Goal: Task Accomplishment & Management: Use online tool/utility

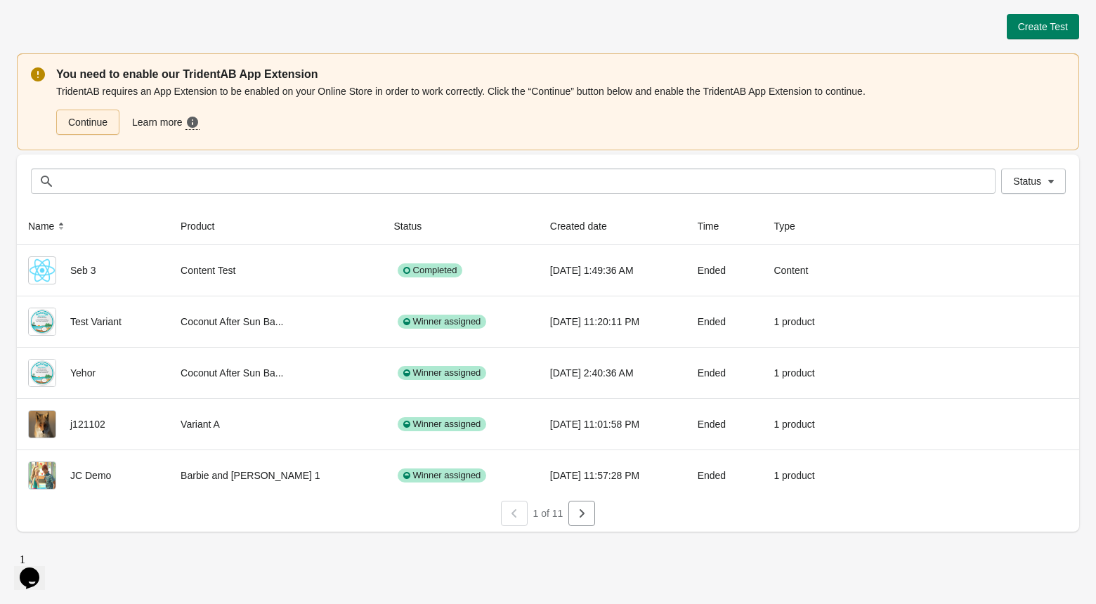
click at [101, 122] on link "Continue" at bounding box center [87, 122] width 63 height 25
click at [104, 126] on link "Continue" at bounding box center [87, 122] width 63 height 25
click at [1031, 20] on button "Create Test" at bounding box center [1043, 26] width 72 height 25
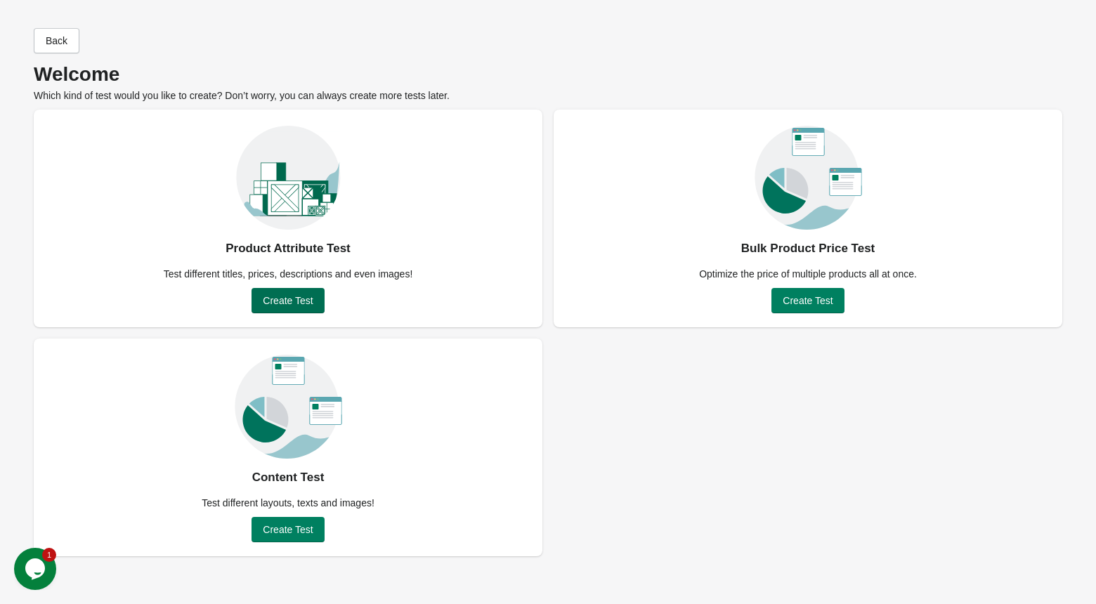
click at [287, 298] on span "Create Test" at bounding box center [288, 300] width 50 height 11
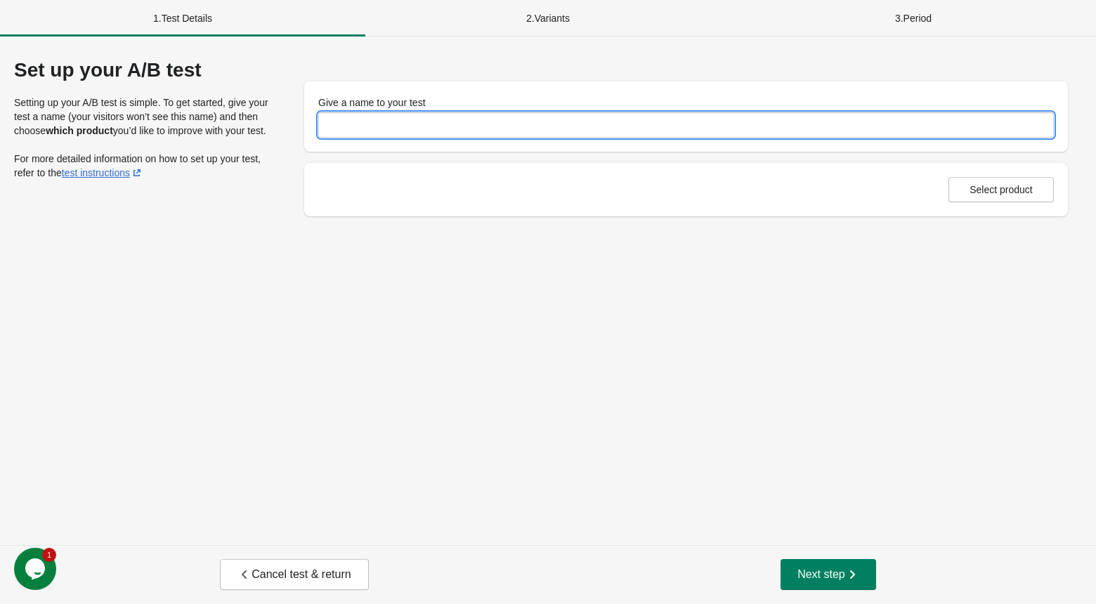
click at [439, 120] on input "Give a name to your test" at bounding box center [685, 124] width 735 height 25
type input "**********"
click at [998, 279] on div "**********" at bounding box center [548, 291] width 1096 height 509
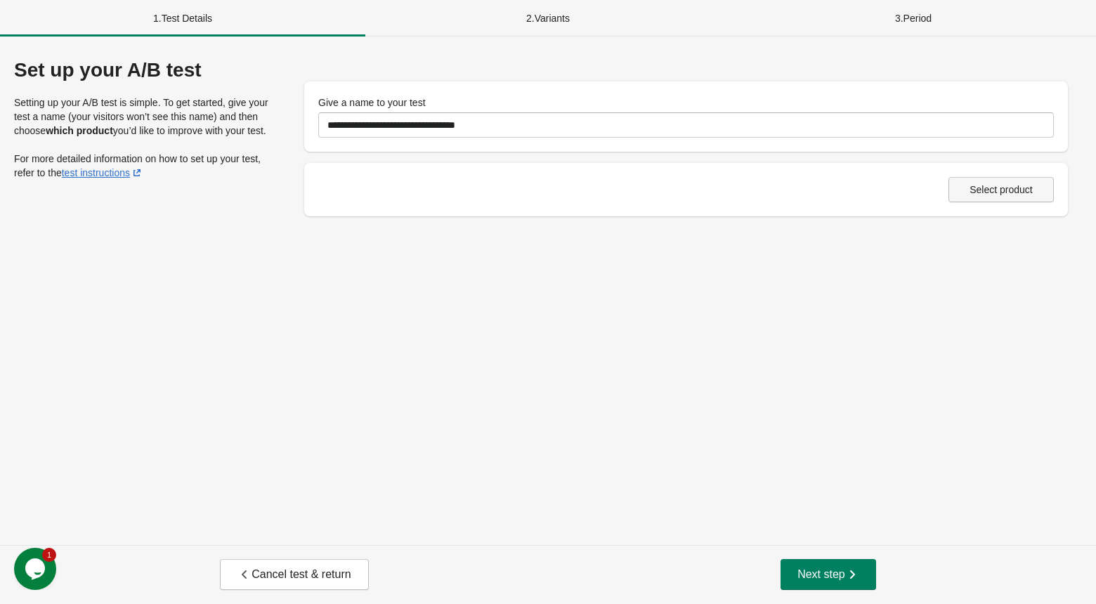
click at [1003, 185] on span "Select product" at bounding box center [1000, 189] width 63 height 11
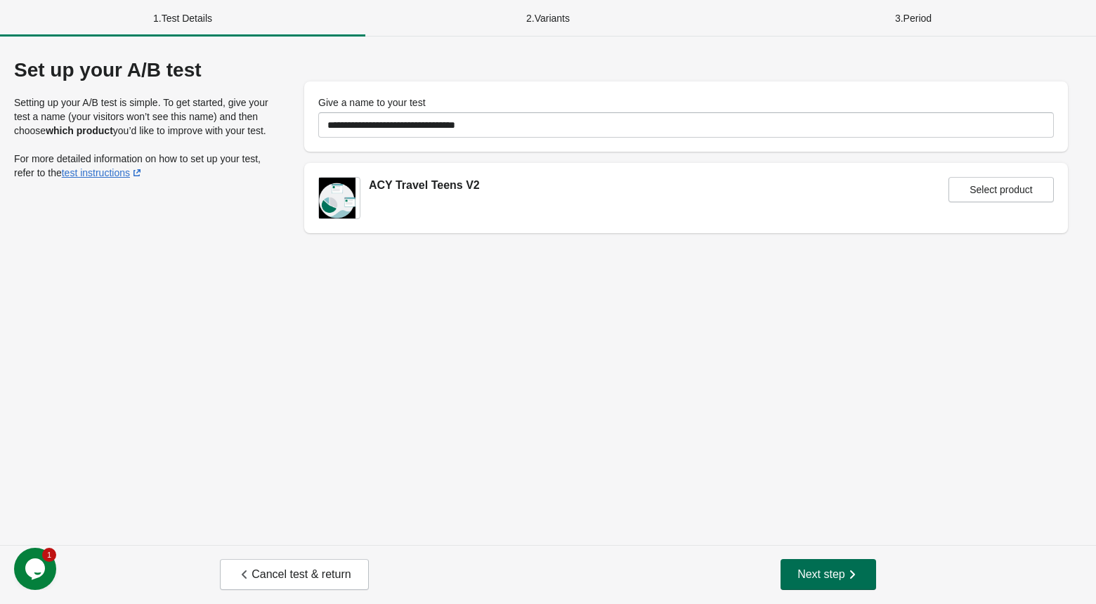
click at [835, 579] on span "Next step" at bounding box center [828, 575] width 62 height 14
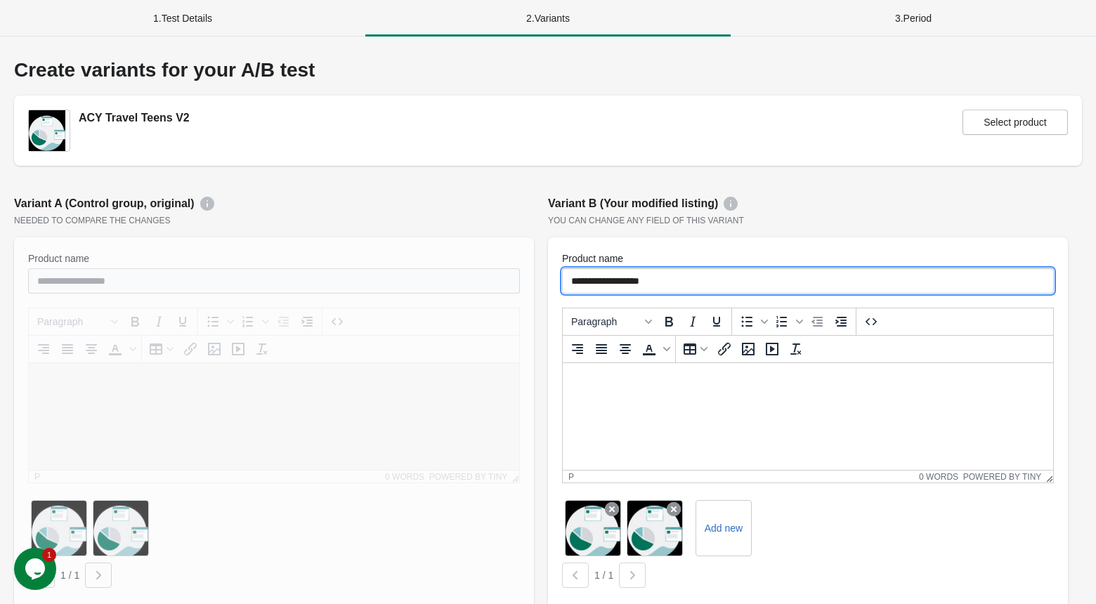
click at [570, 277] on input "**********" at bounding box center [808, 280] width 492 height 25
type input "**********"
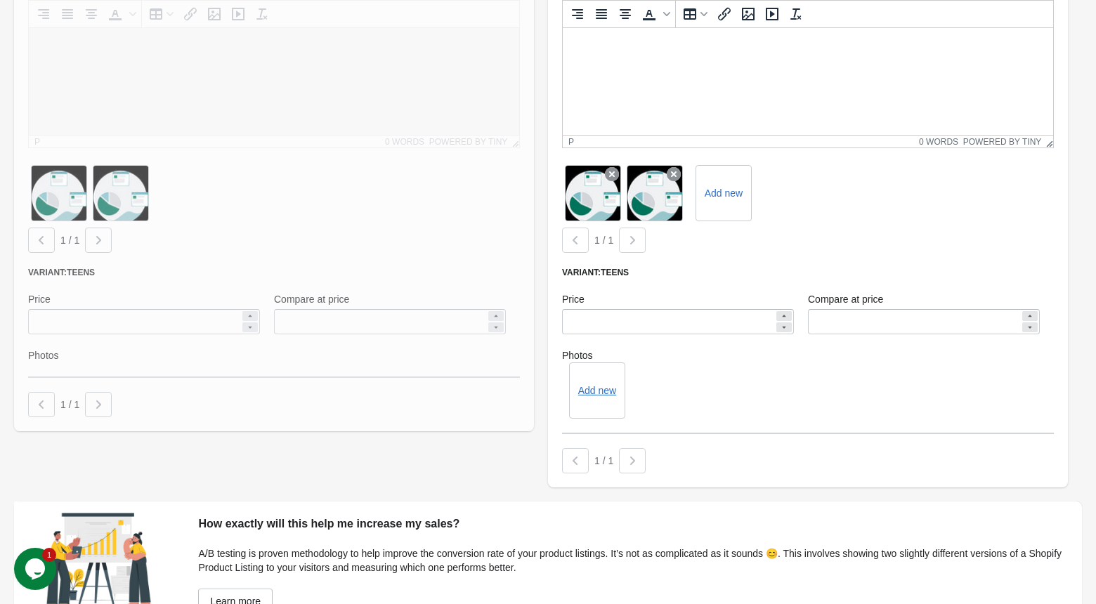
scroll to position [432, 0]
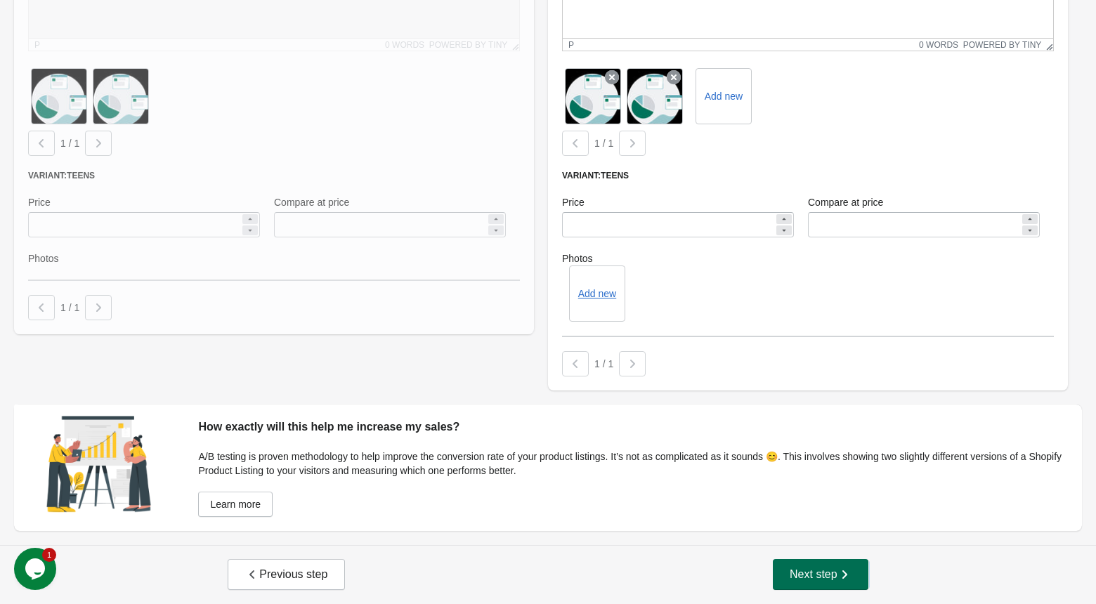
click at [793, 580] on span "Next step" at bounding box center [821, 575] width 62 height 14
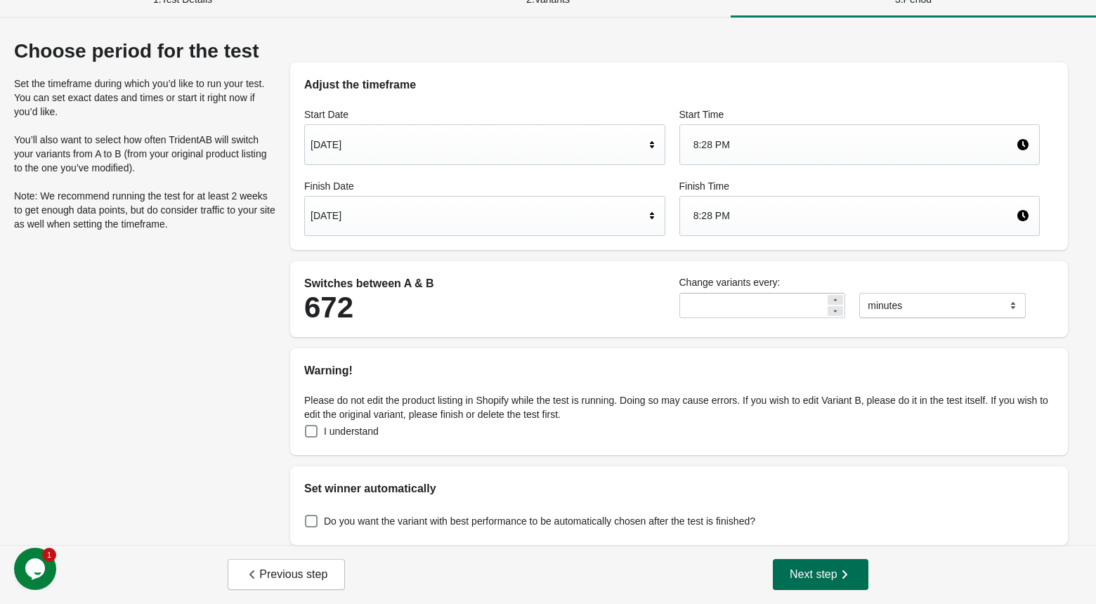
scroll to position [0, 0]
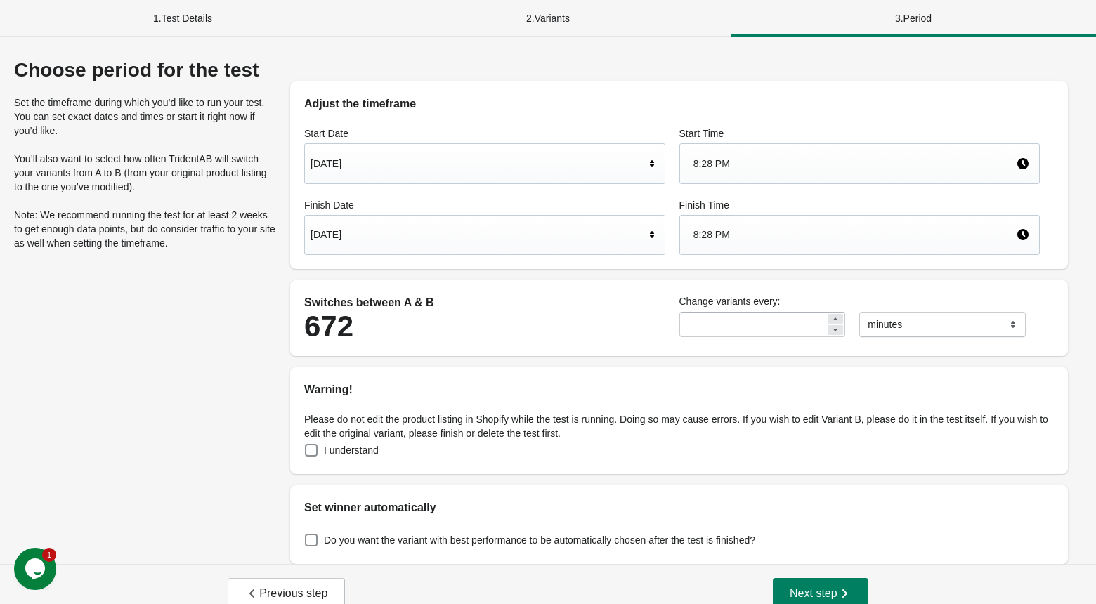
click at [618, 238] on div "[DATE]" at bounding box center [477, 234] width 334 height 27
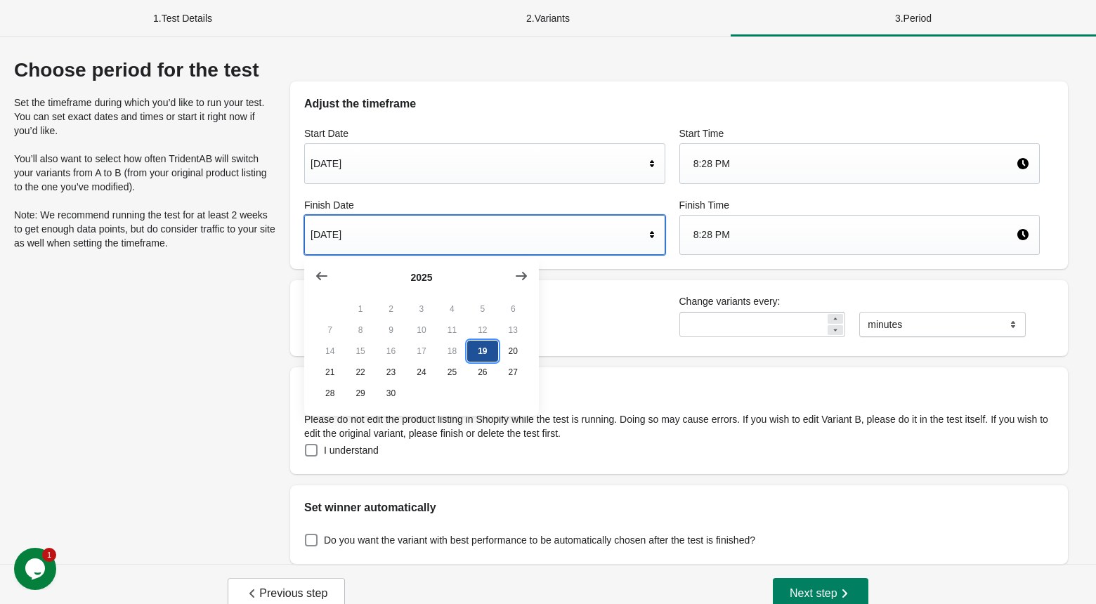
click at [481, 356] on button "19" at bounding box center [482, 351] width 30 height 21
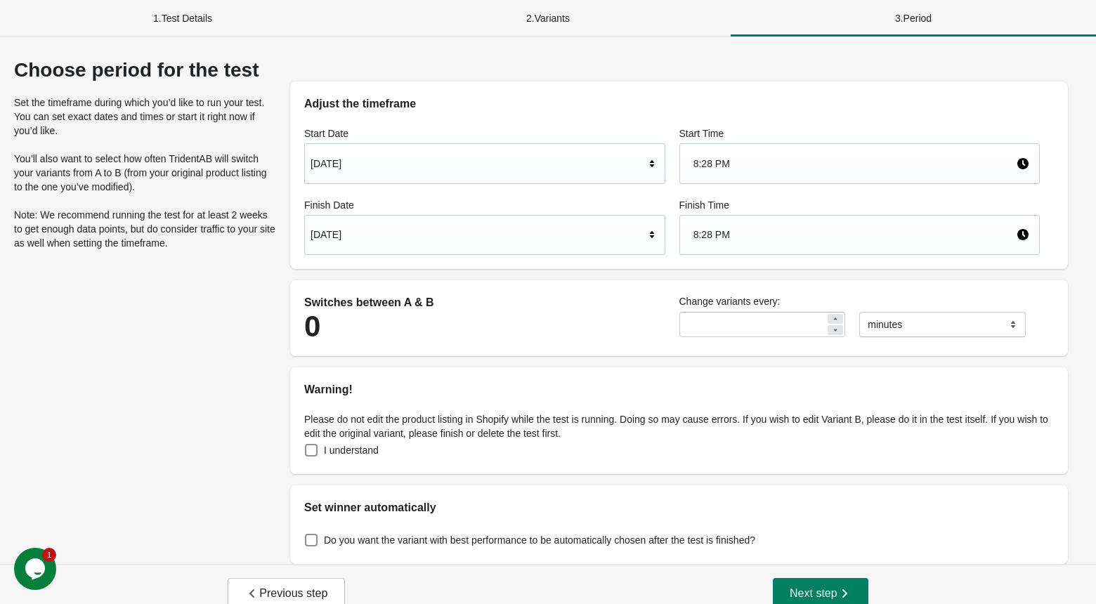
click at [724, 227] on div "8:28 PM" at bounding box center [854, 234] width 323 height 27
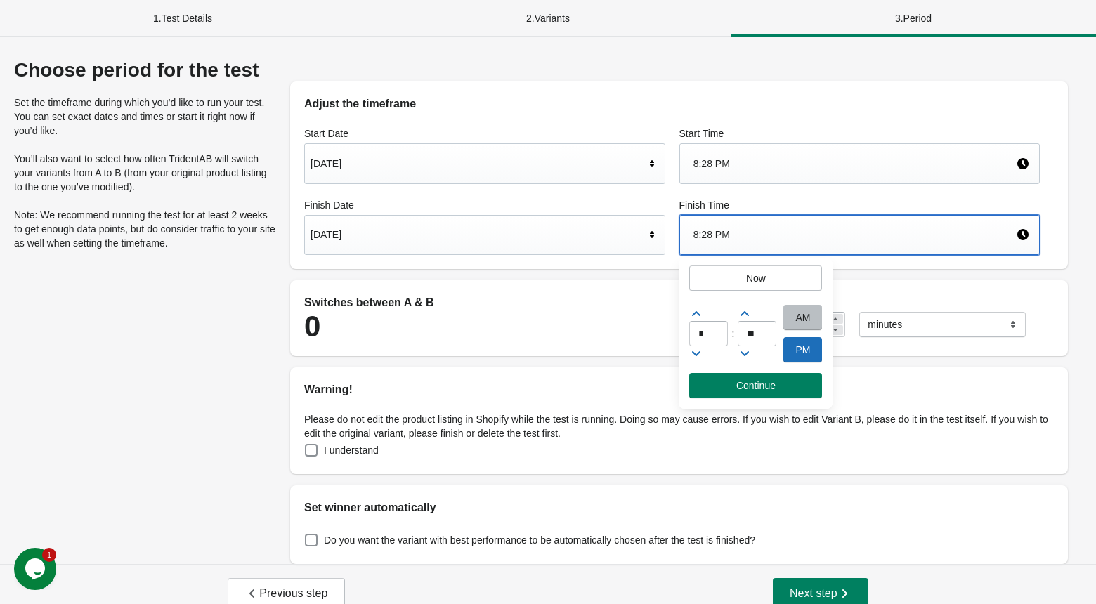
click at [697, 356] on icon at bounding box center [696, 353] width 14 height 14
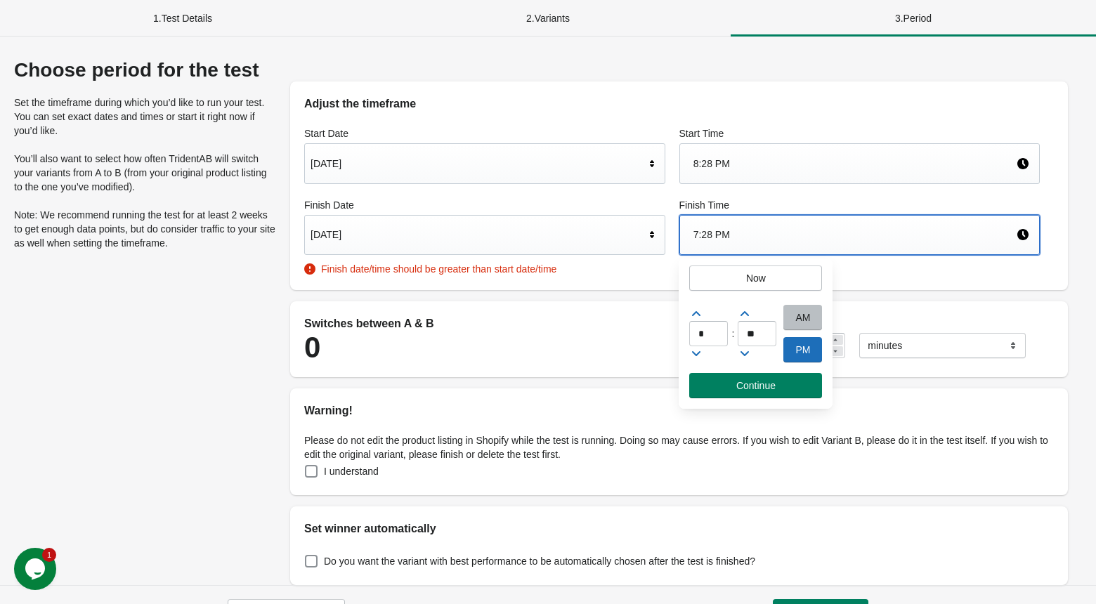
click at [697, 356] on icon at bounding box center [696, 353] width 14 height 14
click at [698, 310] on icon at bounding box center [696, 314] width 14 height 14
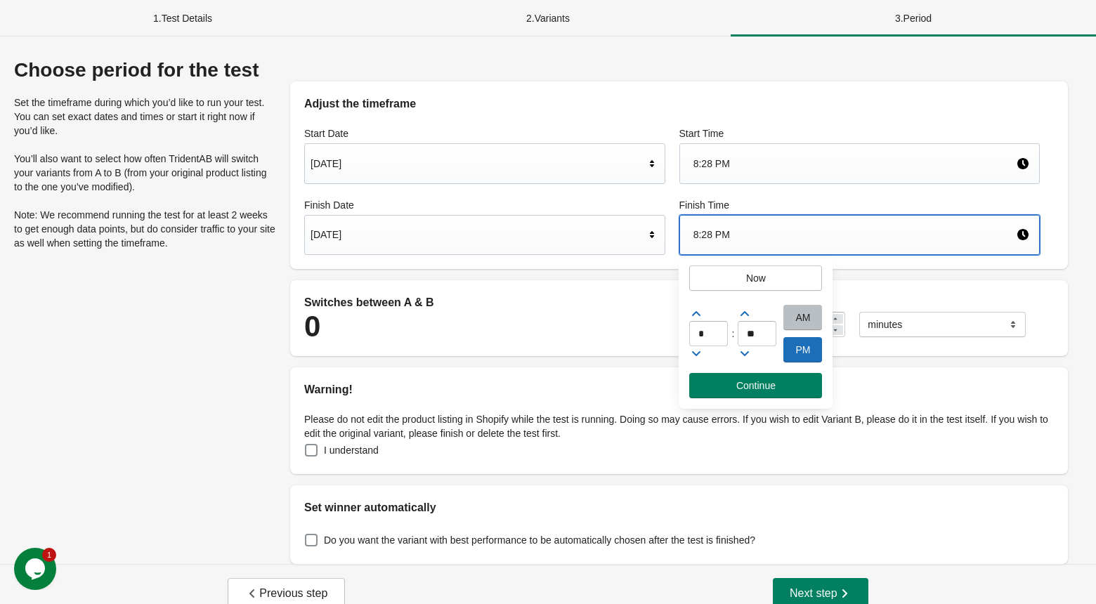
click at [698, 310] on icon at bounding box center [696, 314] width 14 height 14
type input "**"
click at [770, 384] on span "Continue" at bounding box center [755, 385] width 39 height 11
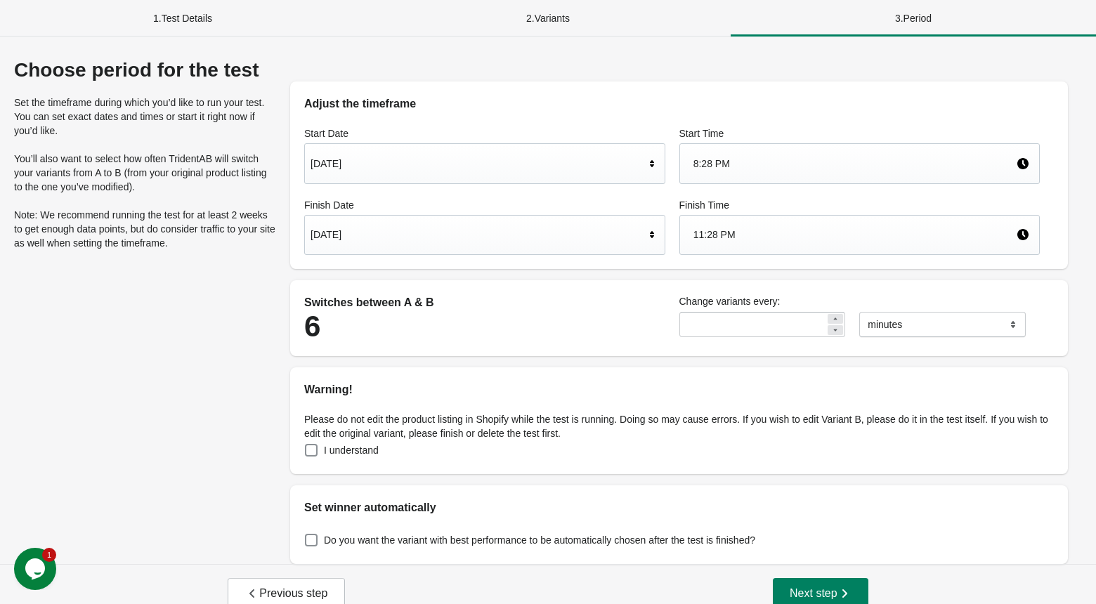
scroll to position [18, 0]
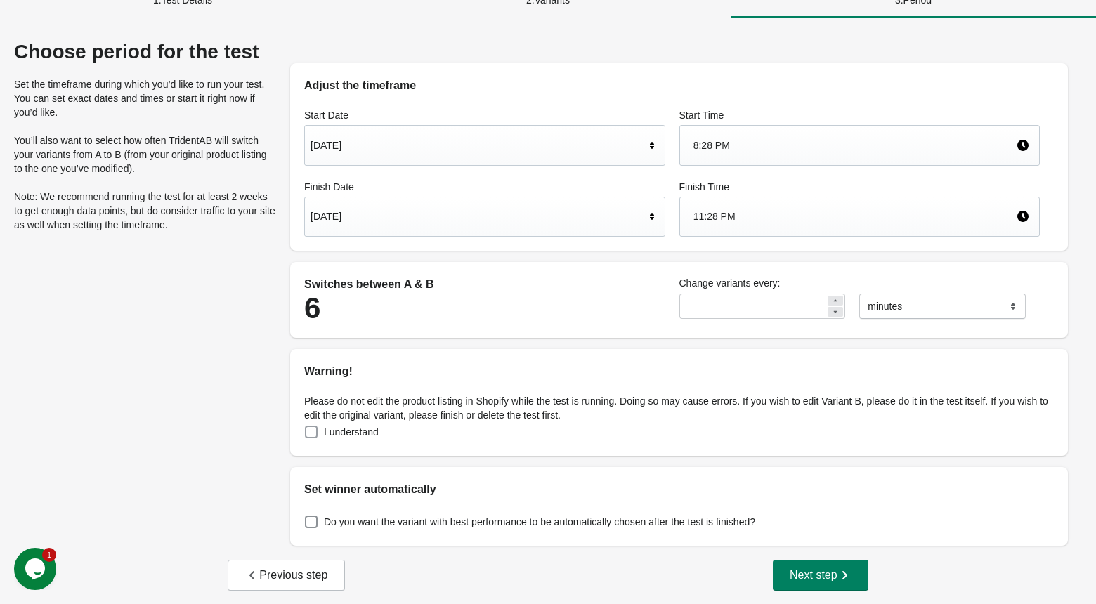
click at [311, 426] on span at bounding box center [311, 432] width 13 height 13
click at [318, 522] on label "Do you want the variant with best performance to be automatically chosen after …" at bounding box center [529, 522] width 451 height 20
click at [828, 570] on span "Next step" at bounding box center [821, 575] width 62 height 14
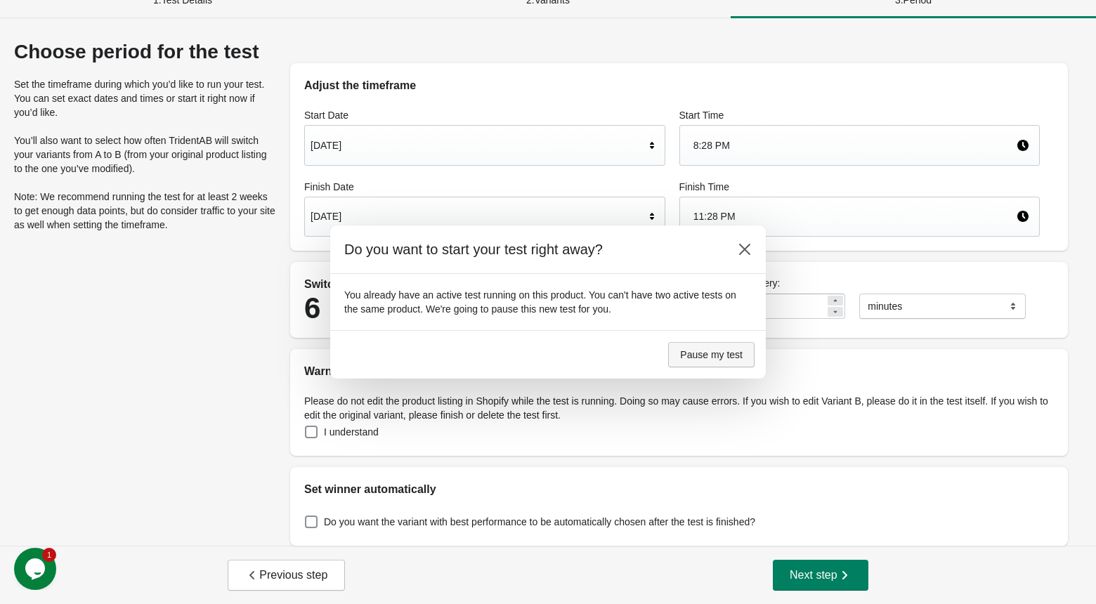
click at [688, 355] on span "Pause my test" at bounding box center [711, 354] width 63 height 11
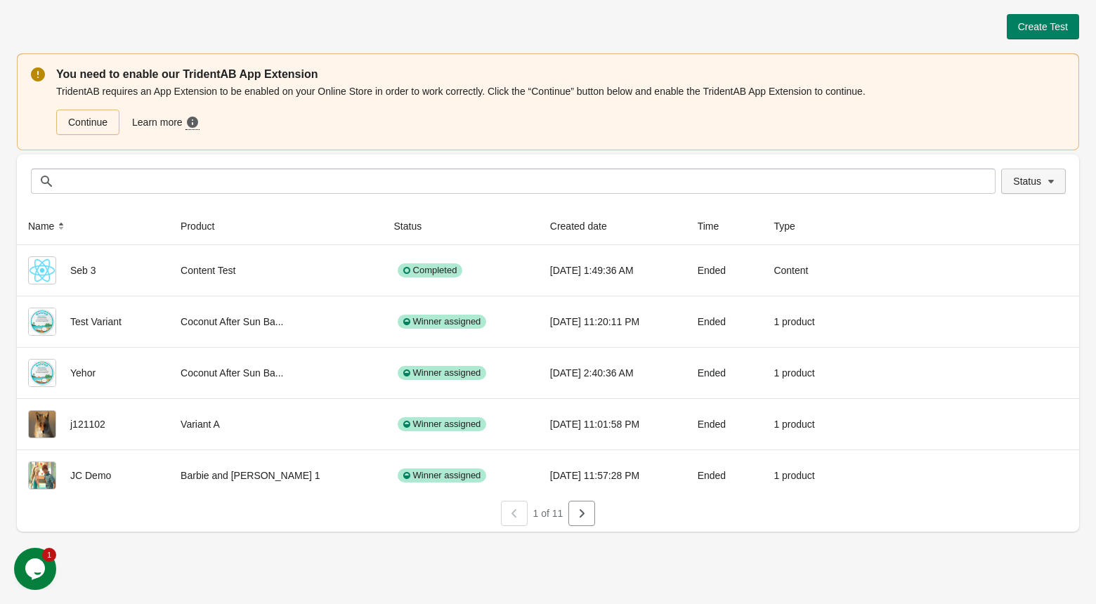
click at [1036, 181] on span "Status" at bounding box center [1027, 181] width 28 height 11
click at [1014, 218] on span "Running" at bounding box center [1022, 218] width 37 height 14
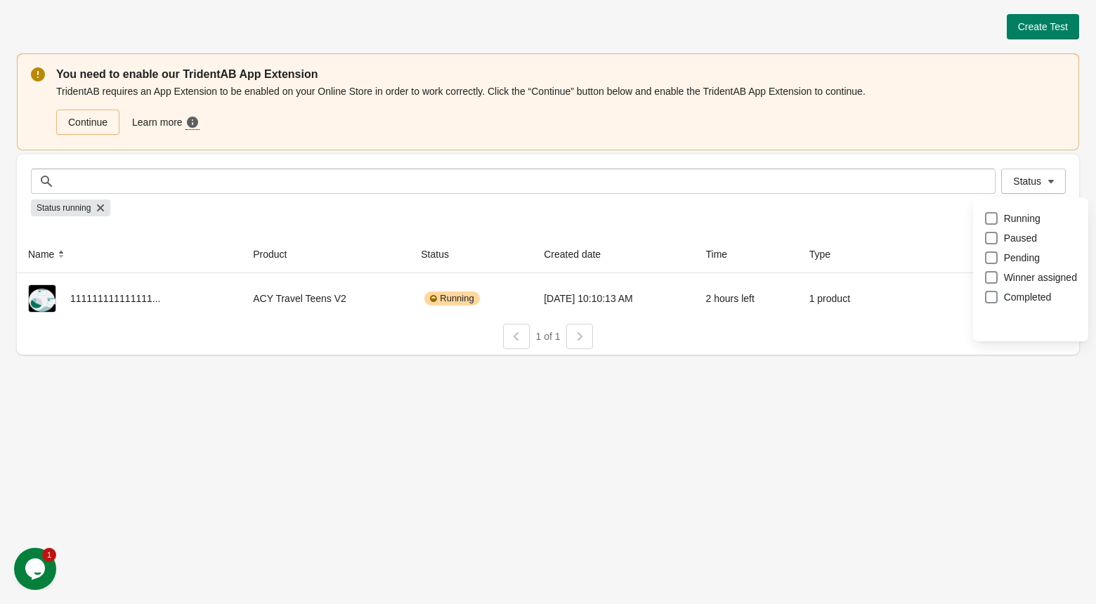
click at [664, 534] on div "Create Test You need to enable our TridentAB App Extension TridentAB requires a…" at bounding box center [548, 302] width 1096 height 604
click at [1057, 192] on button "Status" at bounding box center [1033, 181] width 65 height 25
click at [1026, 238] on span "Paused" at bounding box center [1020, 238] width 33 height 14
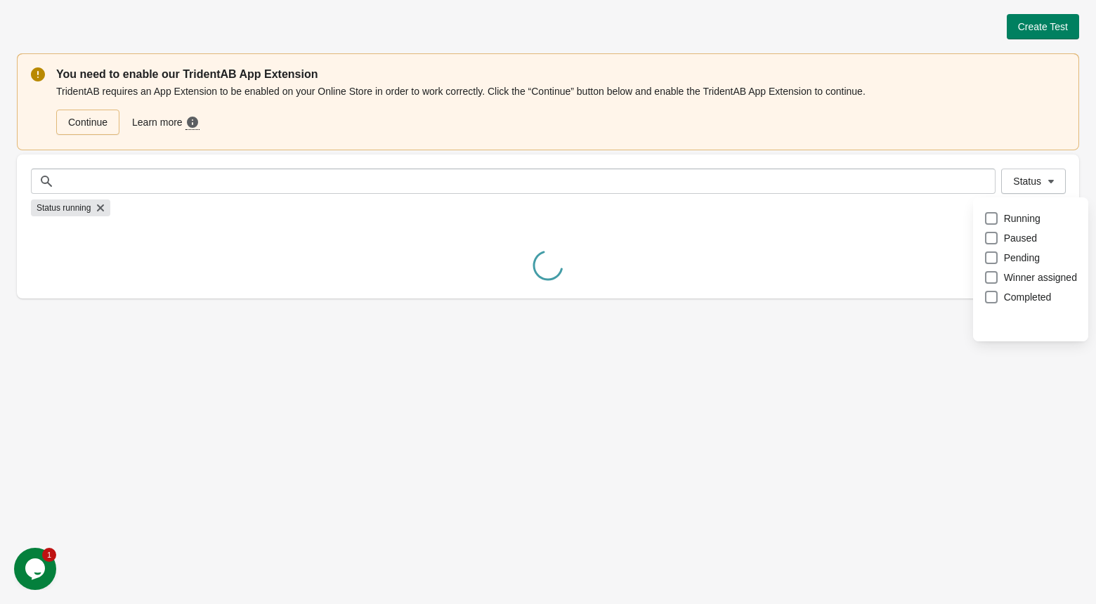
click at [638, 454] on div "Create Test You need to enable our TridentAB App Extension TridentAB requires a…" at bounding box center [548, 302] width 1096 height 604
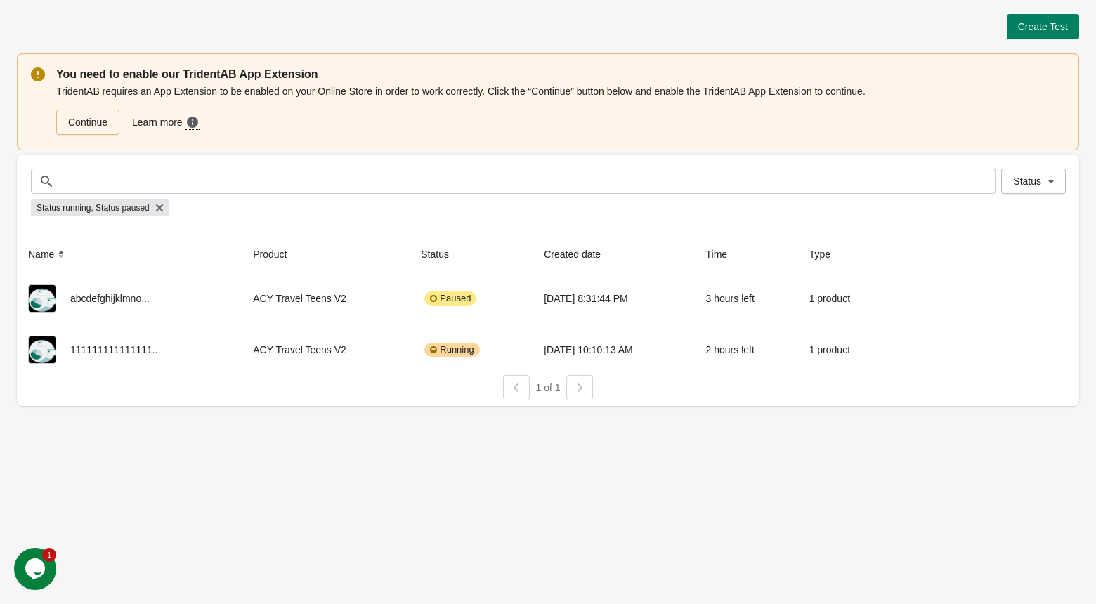
click at [594, 447] on div "Create Test You need to enable our TridentAB App Extension TridentAB requires a…" at bounding box center [548, 302] width 1096 height 604
click at [1026, 28] on span "Create Test" at bounding box center [1043, 26] width 50 height 11
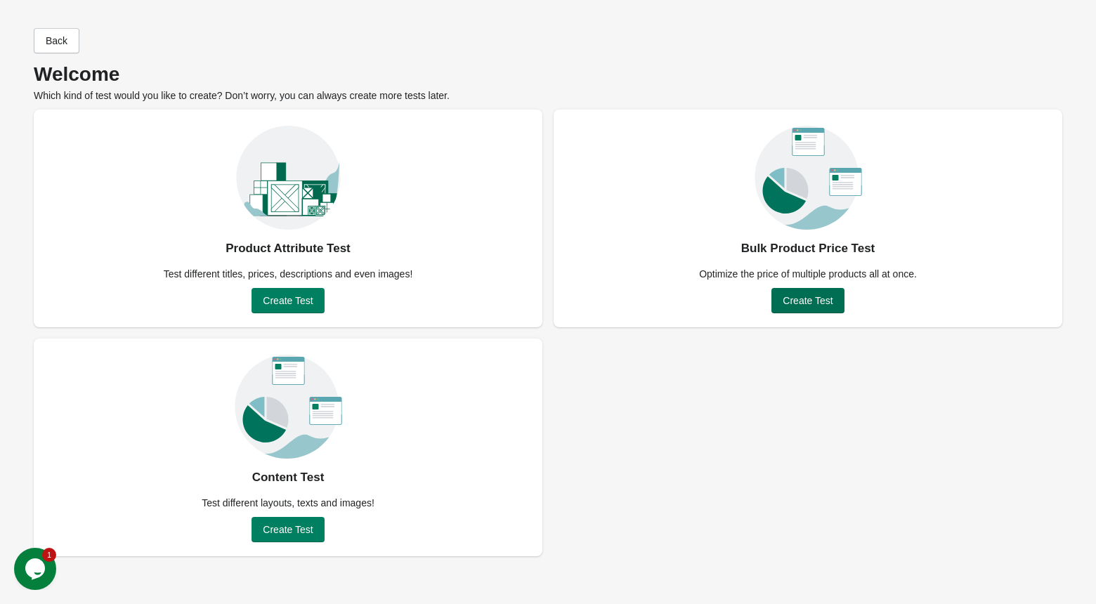
click at [816, 295] on span "Create Test" at bounding box center [807, 300] width 50 height 11
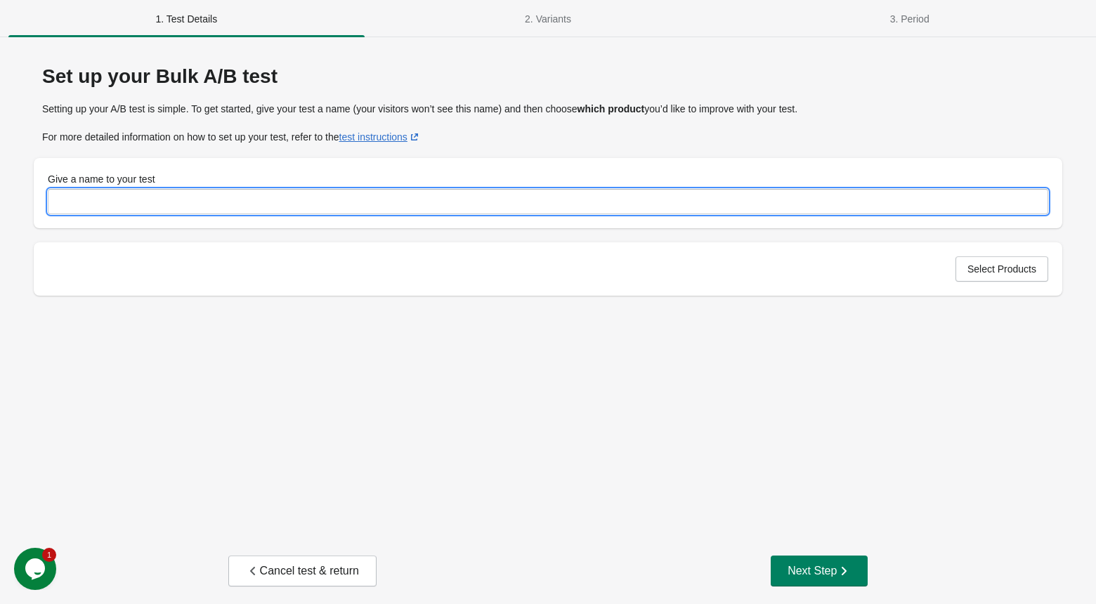
click at [527, 204] on input "Give a name to your test" at bounding box center [548, 201] width 1000 height 25
type input "**********"
click at [1014, 264] on span "Select Products" at bounding box center [1001, 268] width 69 height 11
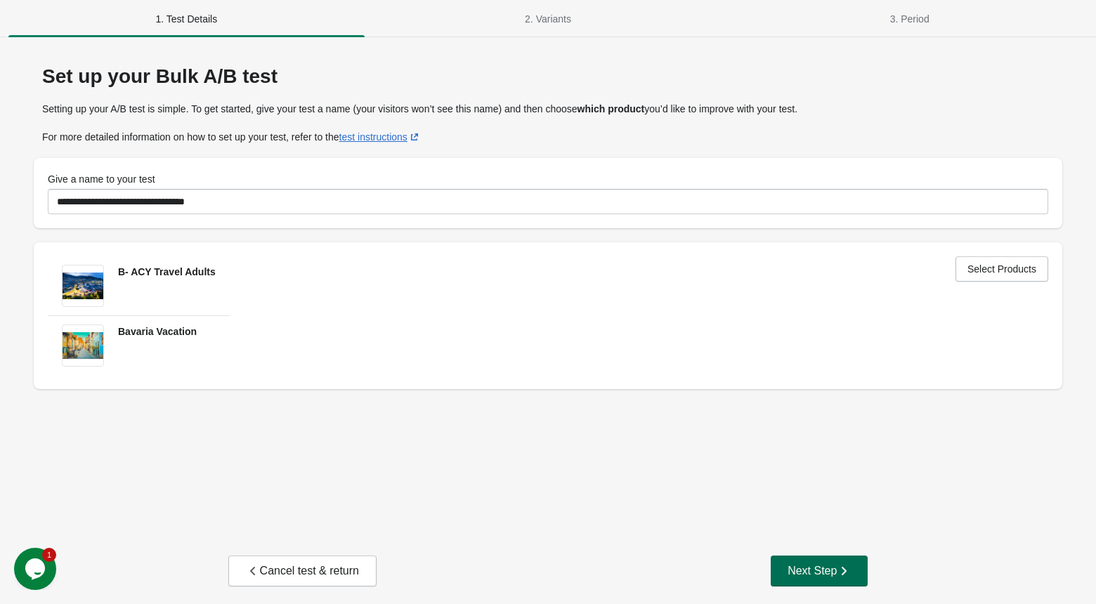
click at [802, 572] on div "Next Step" at bounding box center [818, 571] width 63 height 14
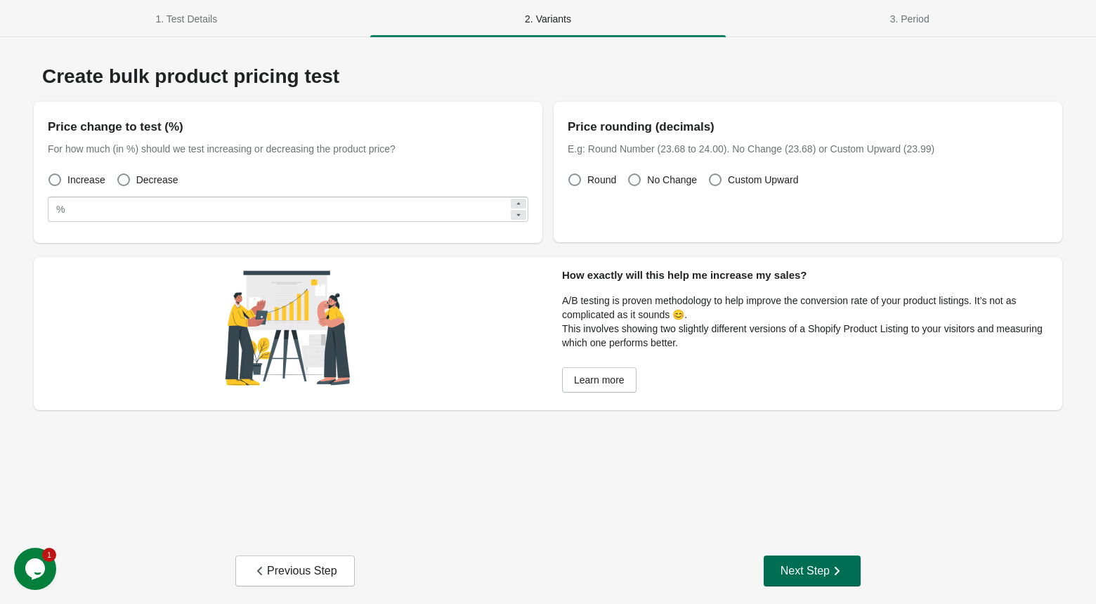
click at [781, 565] on div "Next Step" at bounding box center [811, 571] width 63 height 14
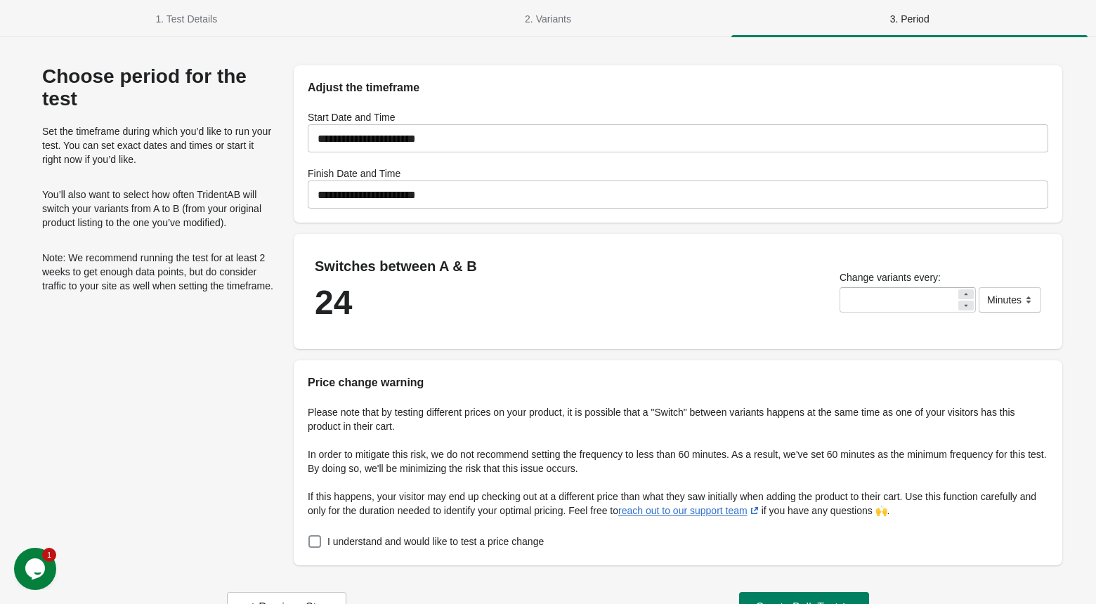
click at [695, 188] on input "**********" at bounding box center [678, 194] width 740 height 39
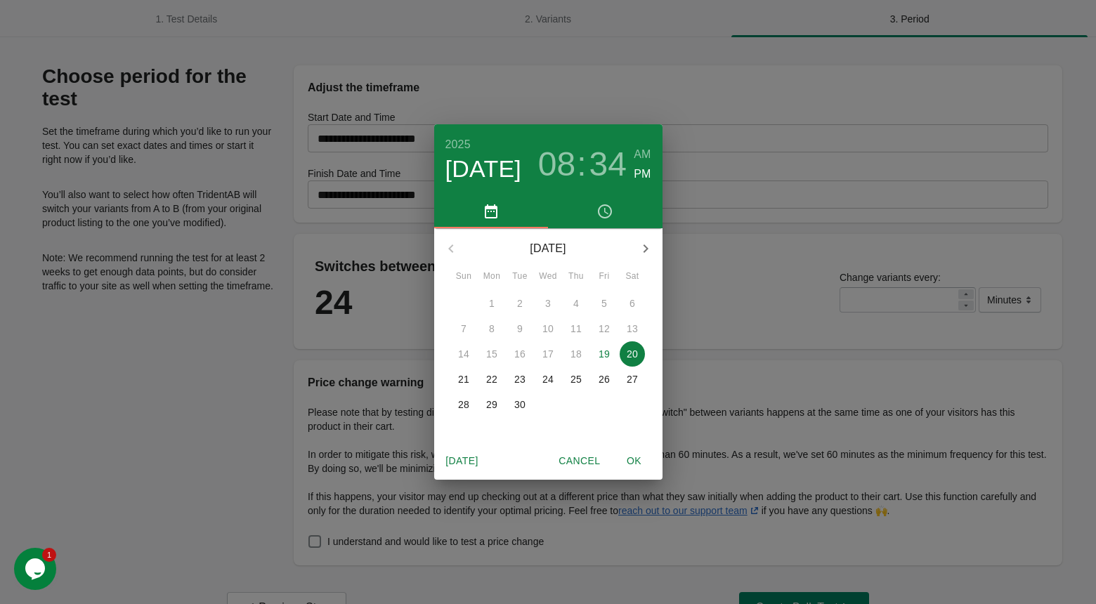
click at [610, 353] on span "19" at bounding box center [603, 354] width 25 height 14
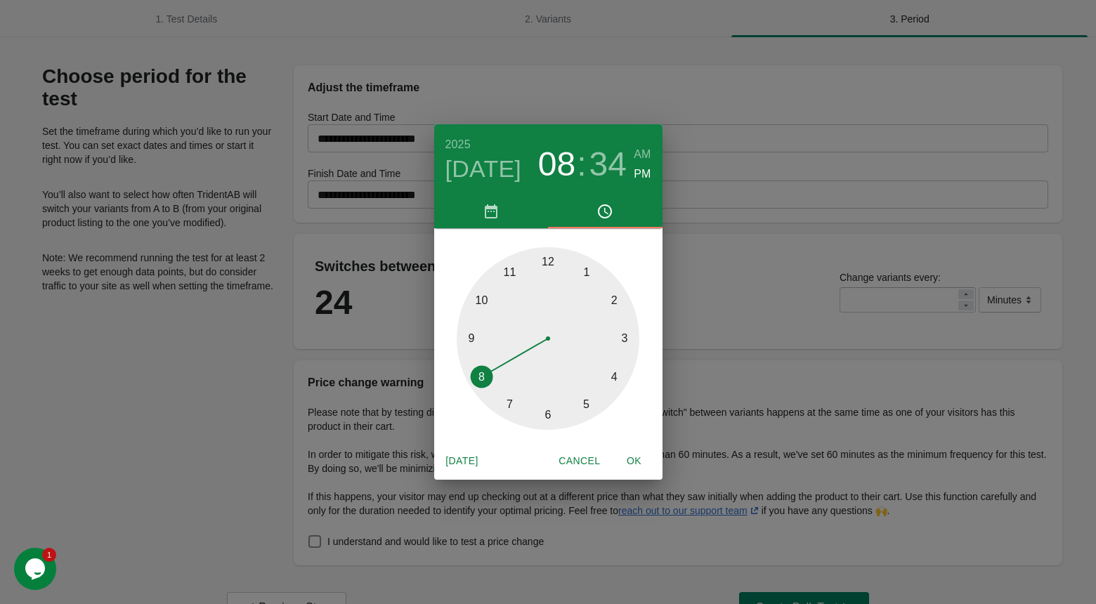
click at [517, 269] on div at bounding box center [548, 338] width 183 height 183
click at [631, 464] on span "OK" at bounding box center [634, 461] width 34 height 18
type input "**********"
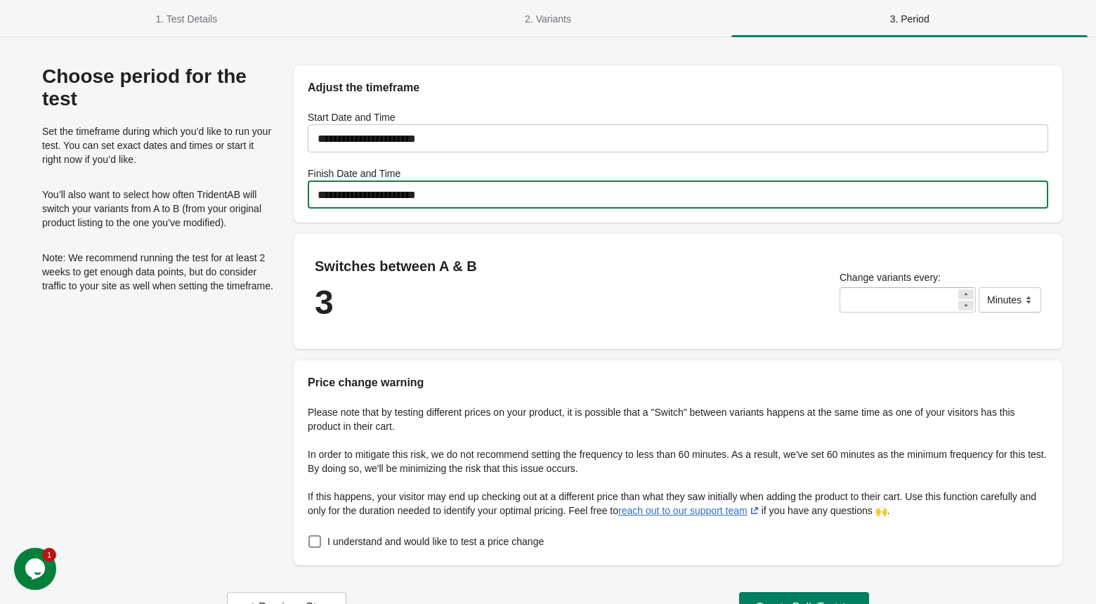
scroll to position [45, 0]
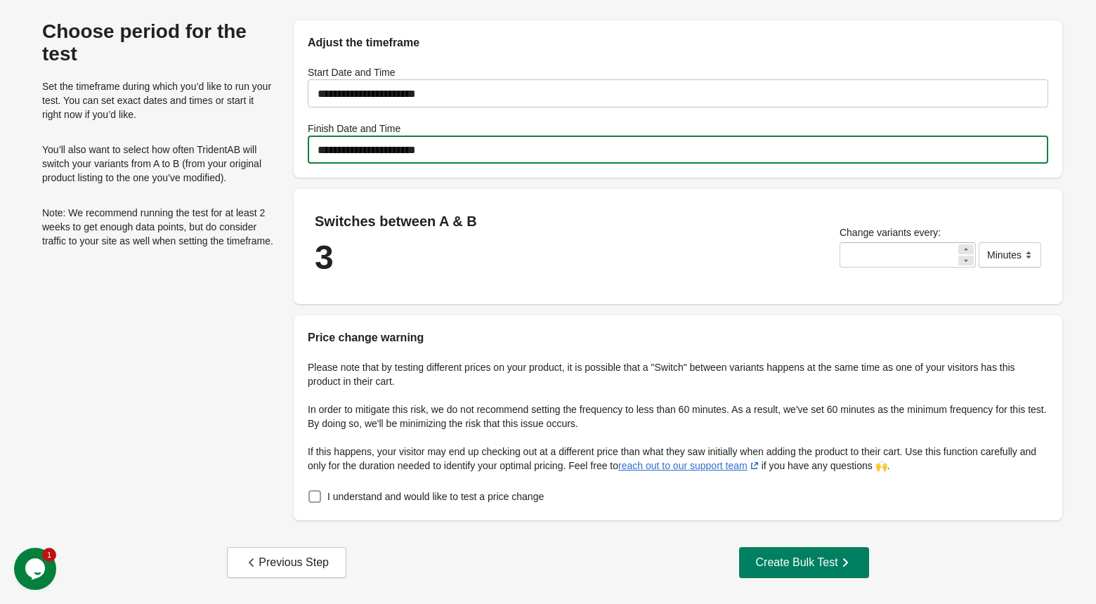
click at [367, 499] on span "I understand and would like to test a price change" at bounding box center [435, 497] width 216 height 14
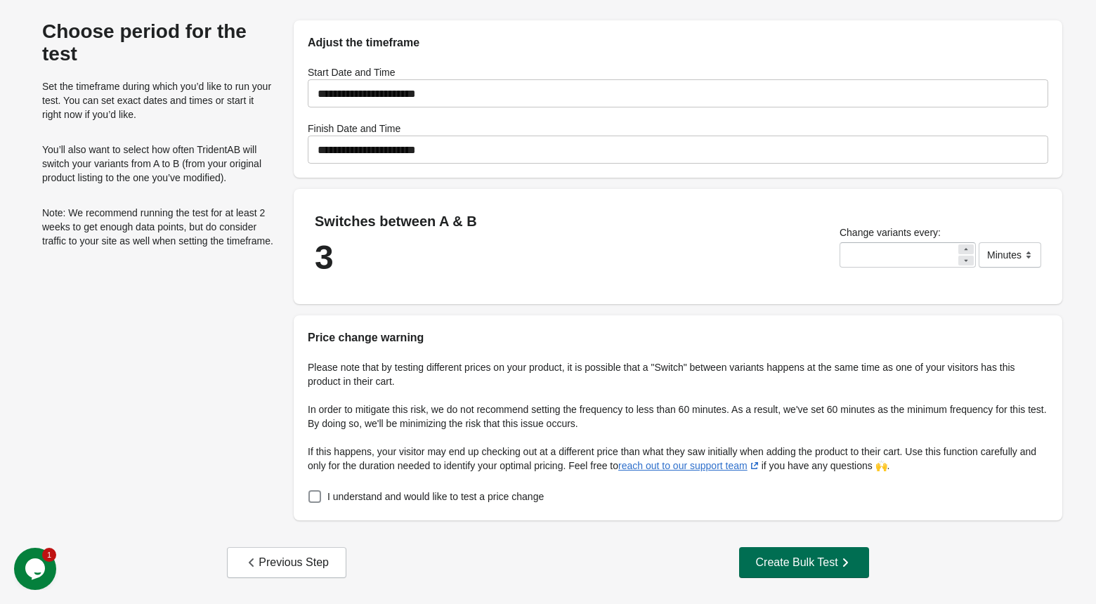
click at [775, 563] on div "Create Bulk Test" at bounding box center [804, 563] width 96 height 14
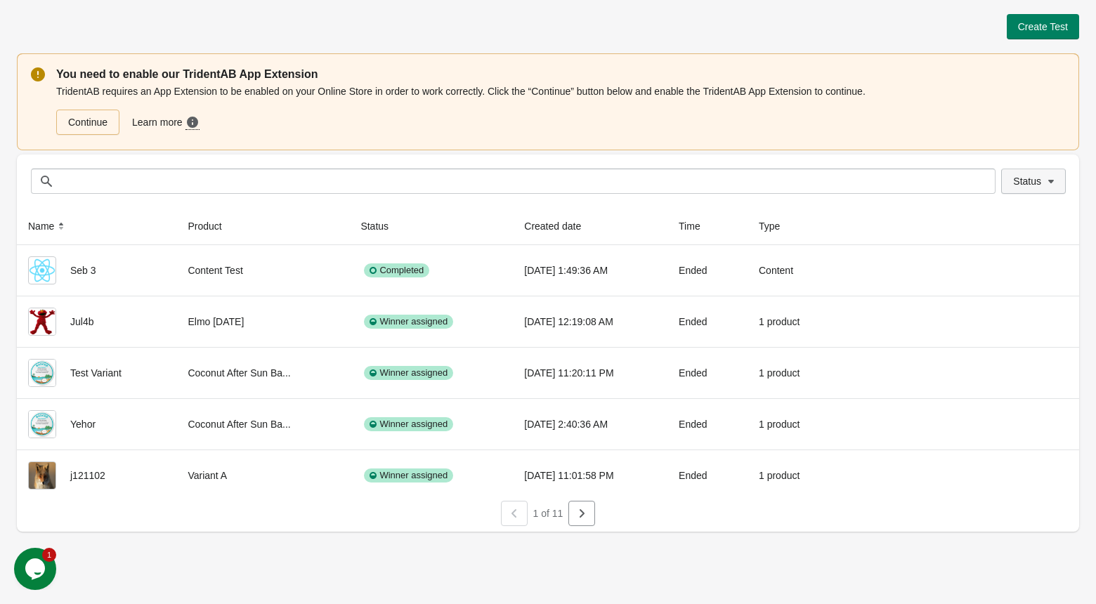
click at [1046, 182] on icon "button" at bounding box center [1051, 181] width 14 height 14
click at [992, 235] on span at bounding box center [991, 238] width 13 height 13
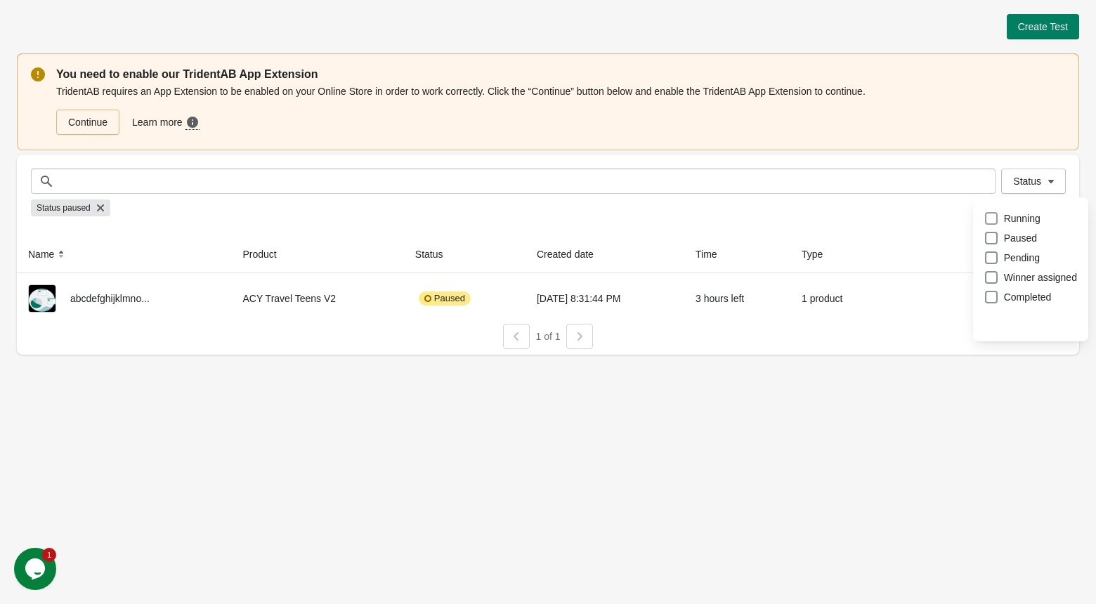
click at [994, 217] on span at bounding box center [991, 218] width 13 height 13
